Goal: Navigation & Orientation: Find specific page/section

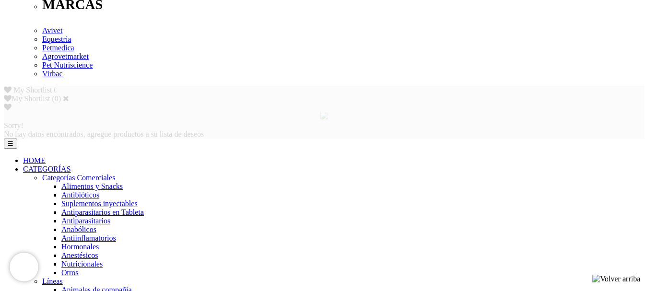
scroll to position [550, 0]
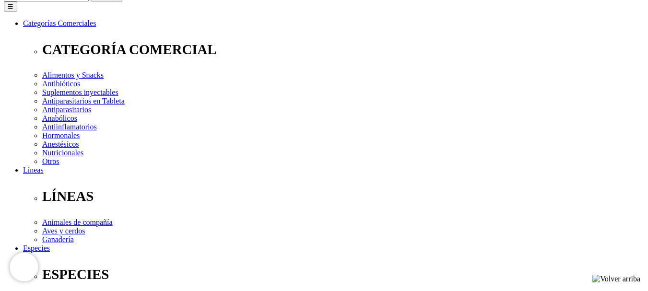
scroll to position [192, 0]
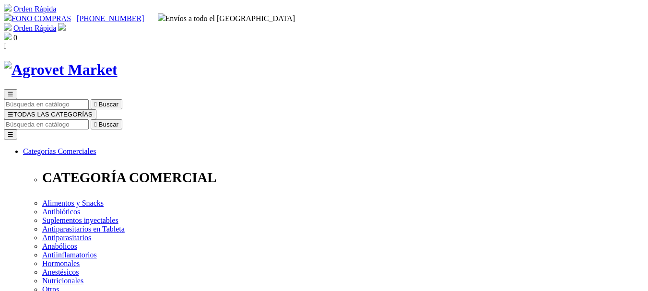
click at [77, 61] on h1 at bounding box center [324, 70] width 640 height 18
click at [85, 61] on img at bounding box center [61, 70] width 114 height 18
